Goal: Book appointment/travel/reservation

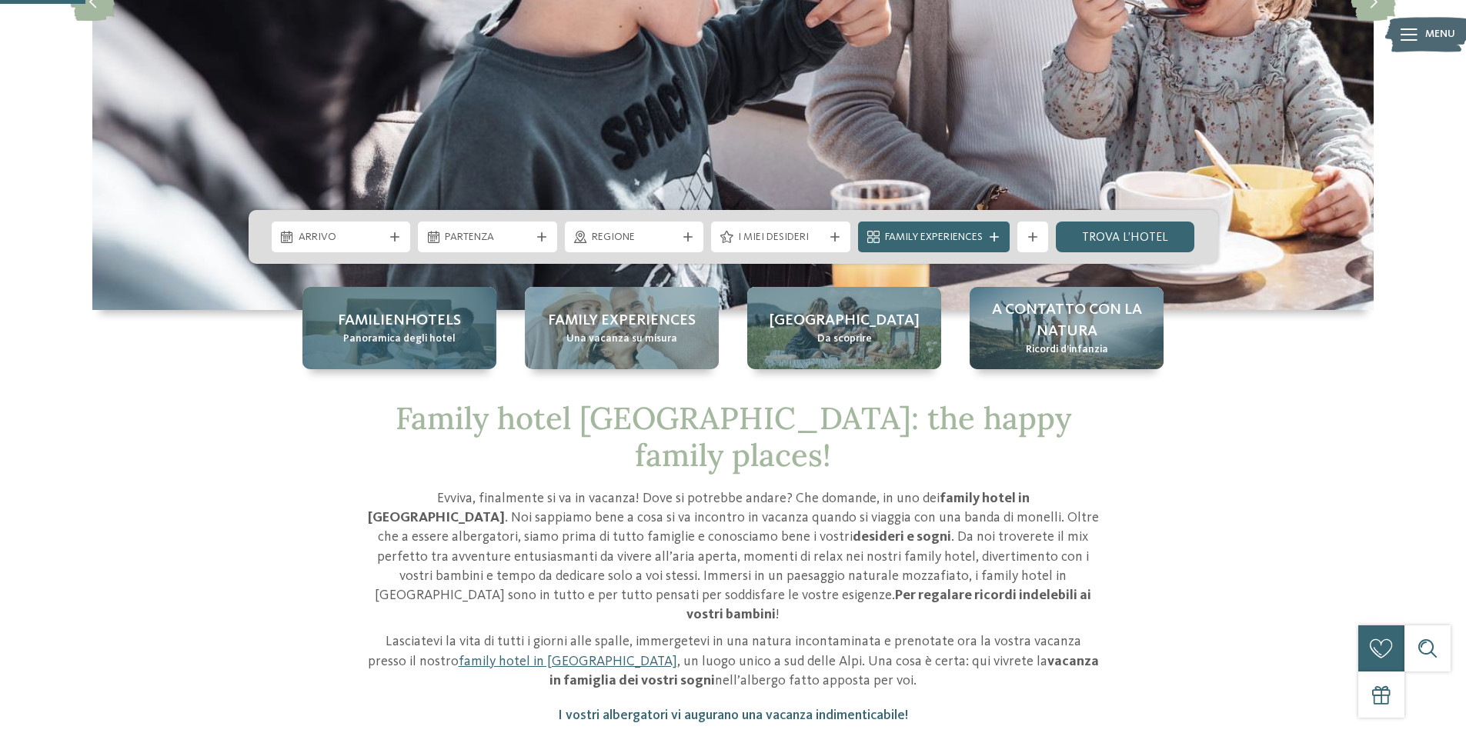
click at [388, 357] on div "Familienhotels Panoramica degli hotel" at bounding box center [399, 328] width 194 height 82
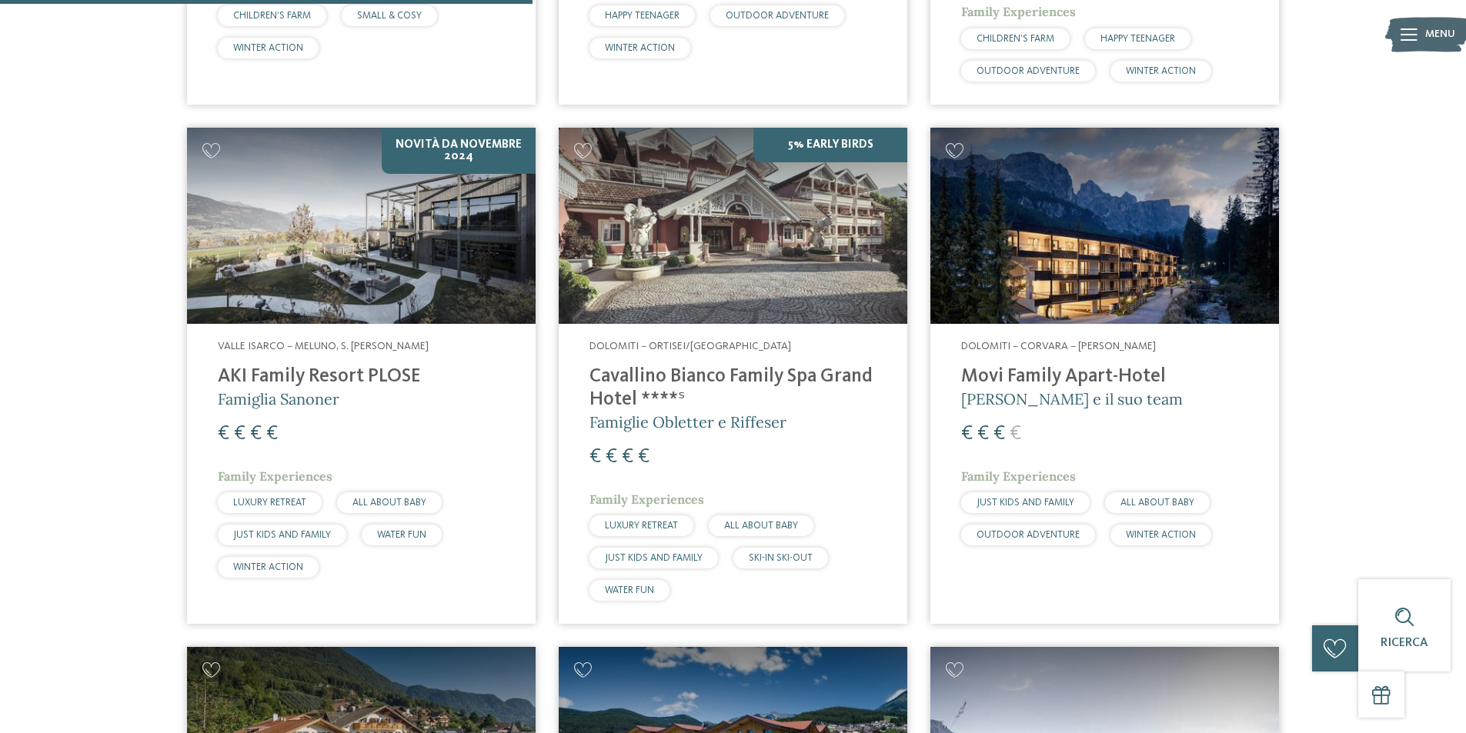
scroll to position [1847, 0]
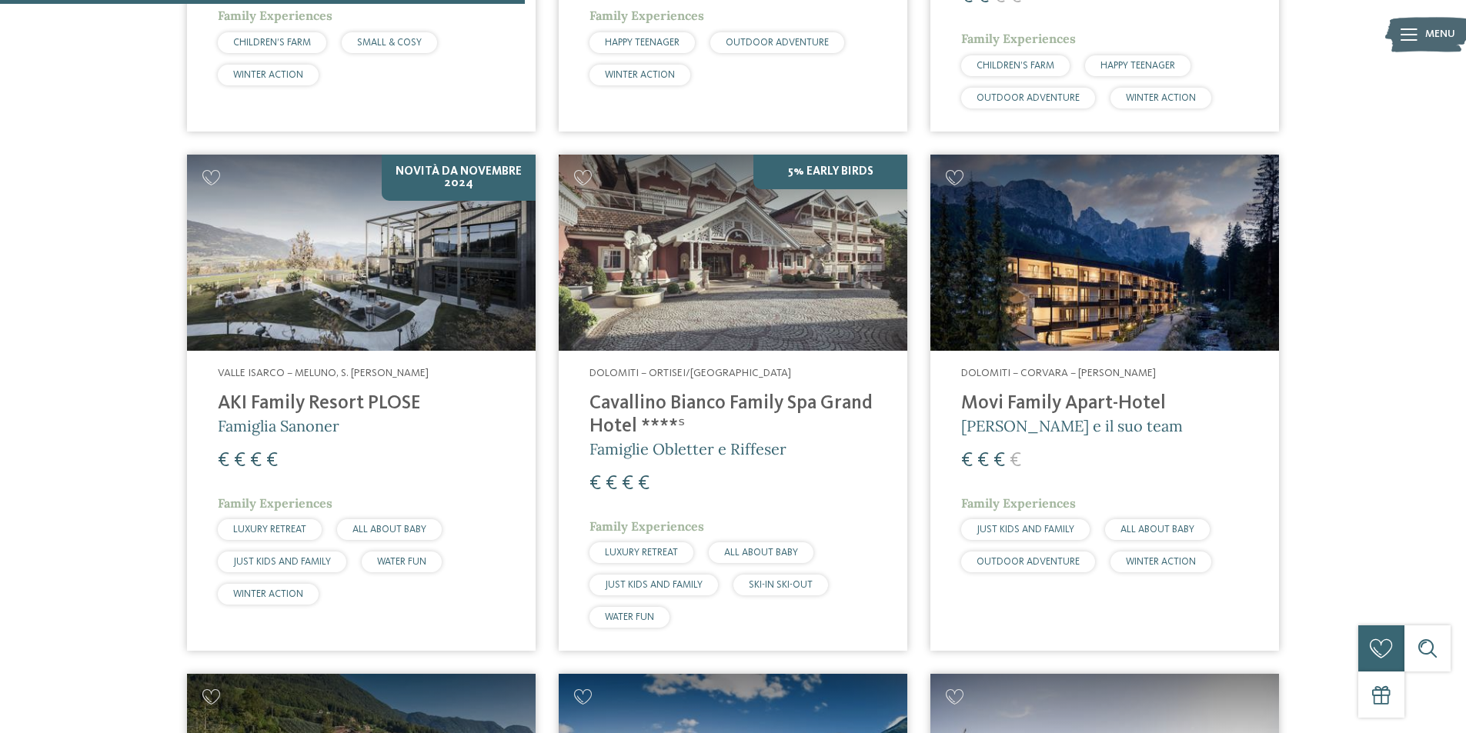
click at [840, 156] on img at bounding box center [733, 253] width 349 height 196
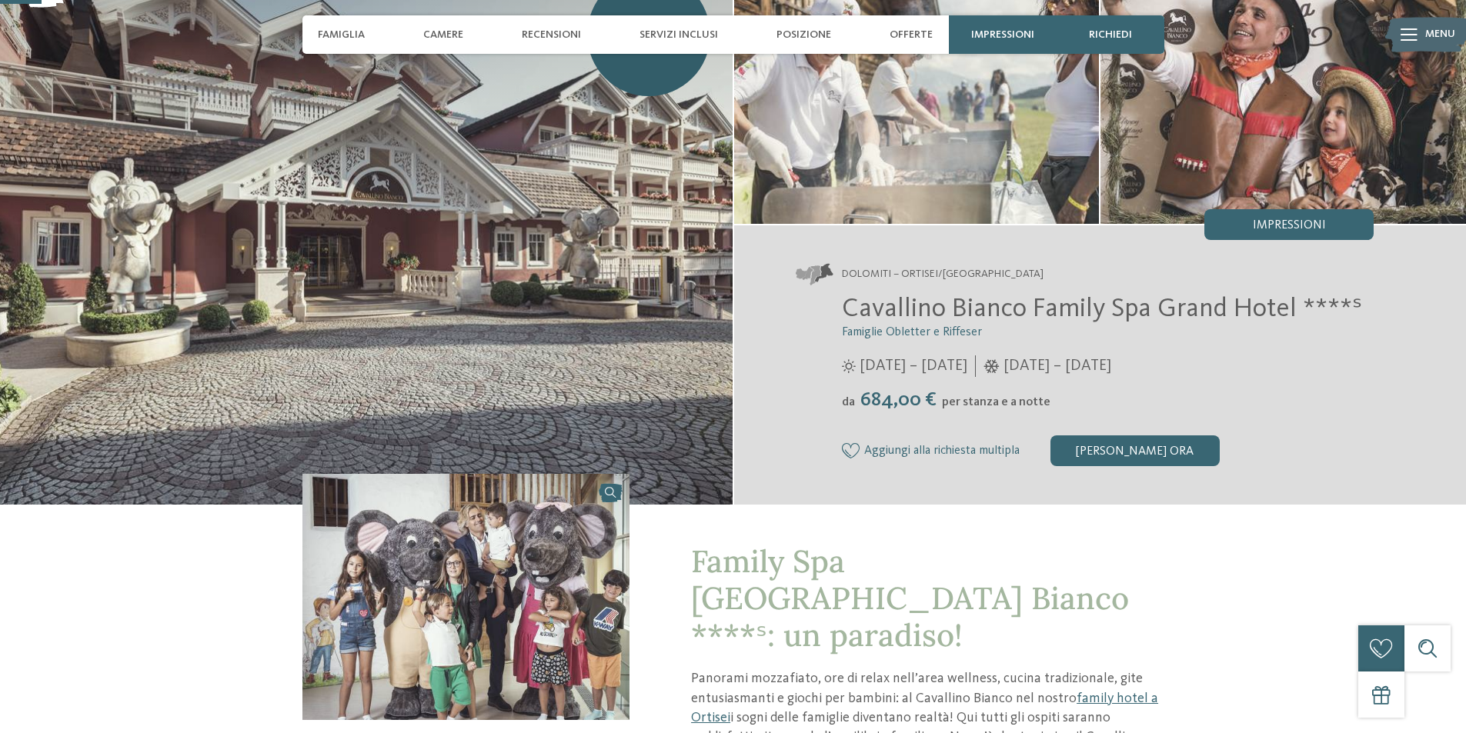
scroll to position [154, 0]
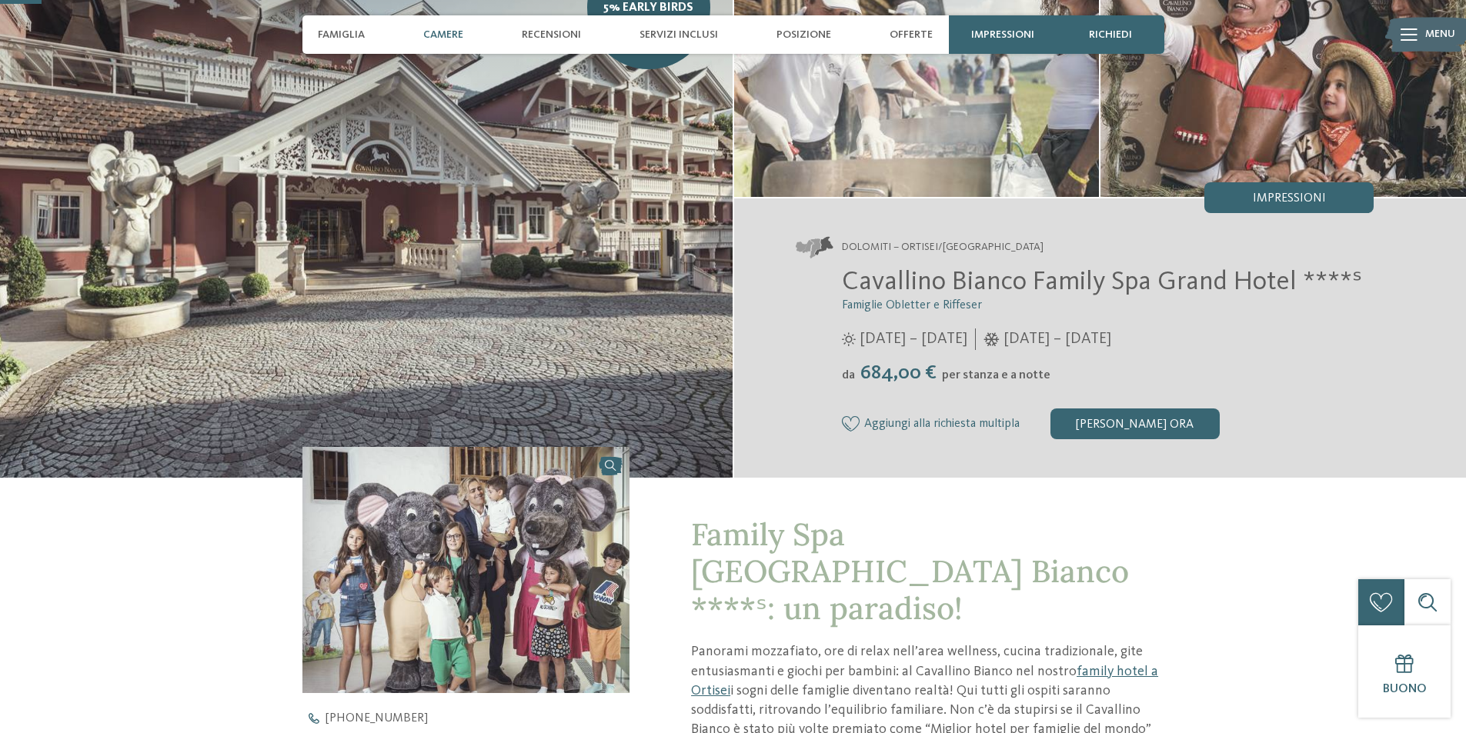
click at [446, 36] on span "Camere" at bounding box center [443, 34] width 40 height 13
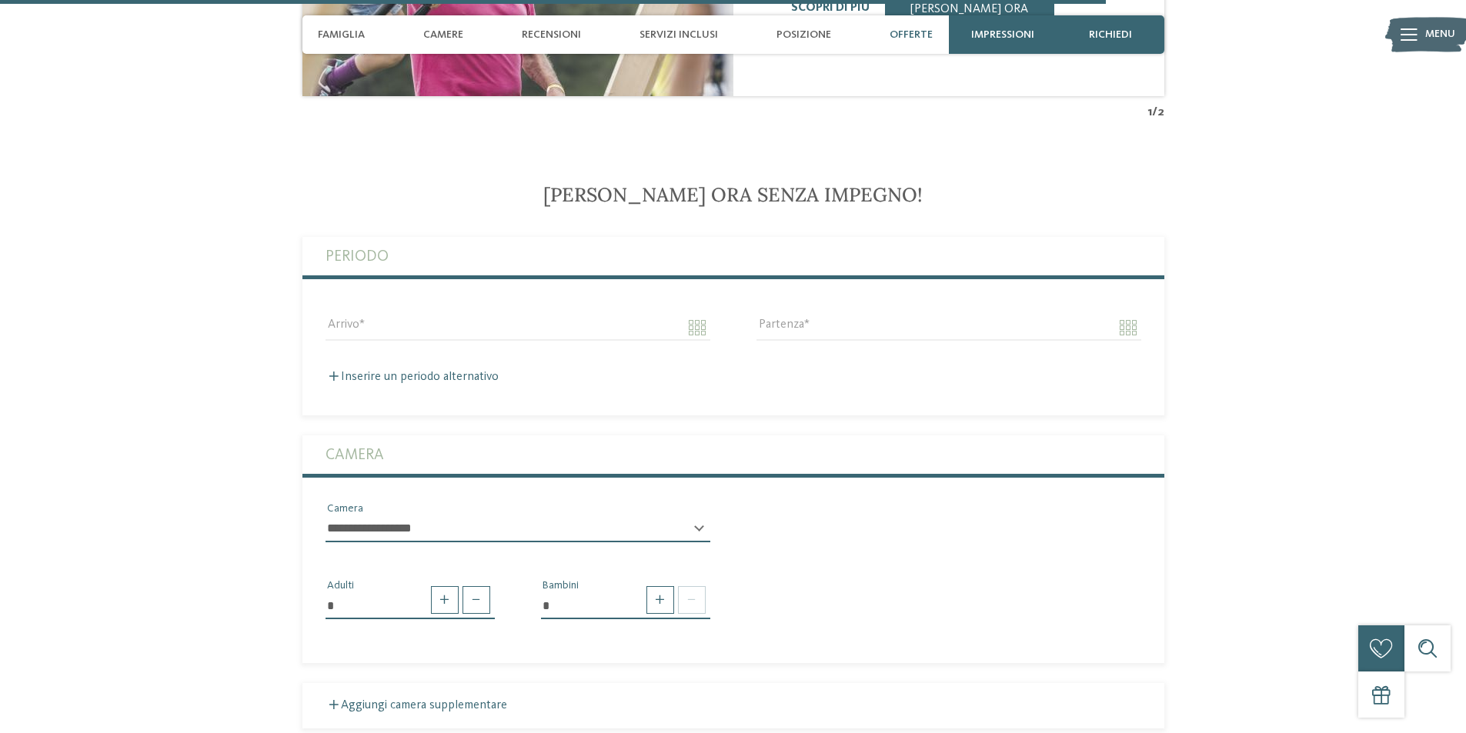
scroll to position [4113, 0]
